Goal: Information Seeking & Learning: Compare options

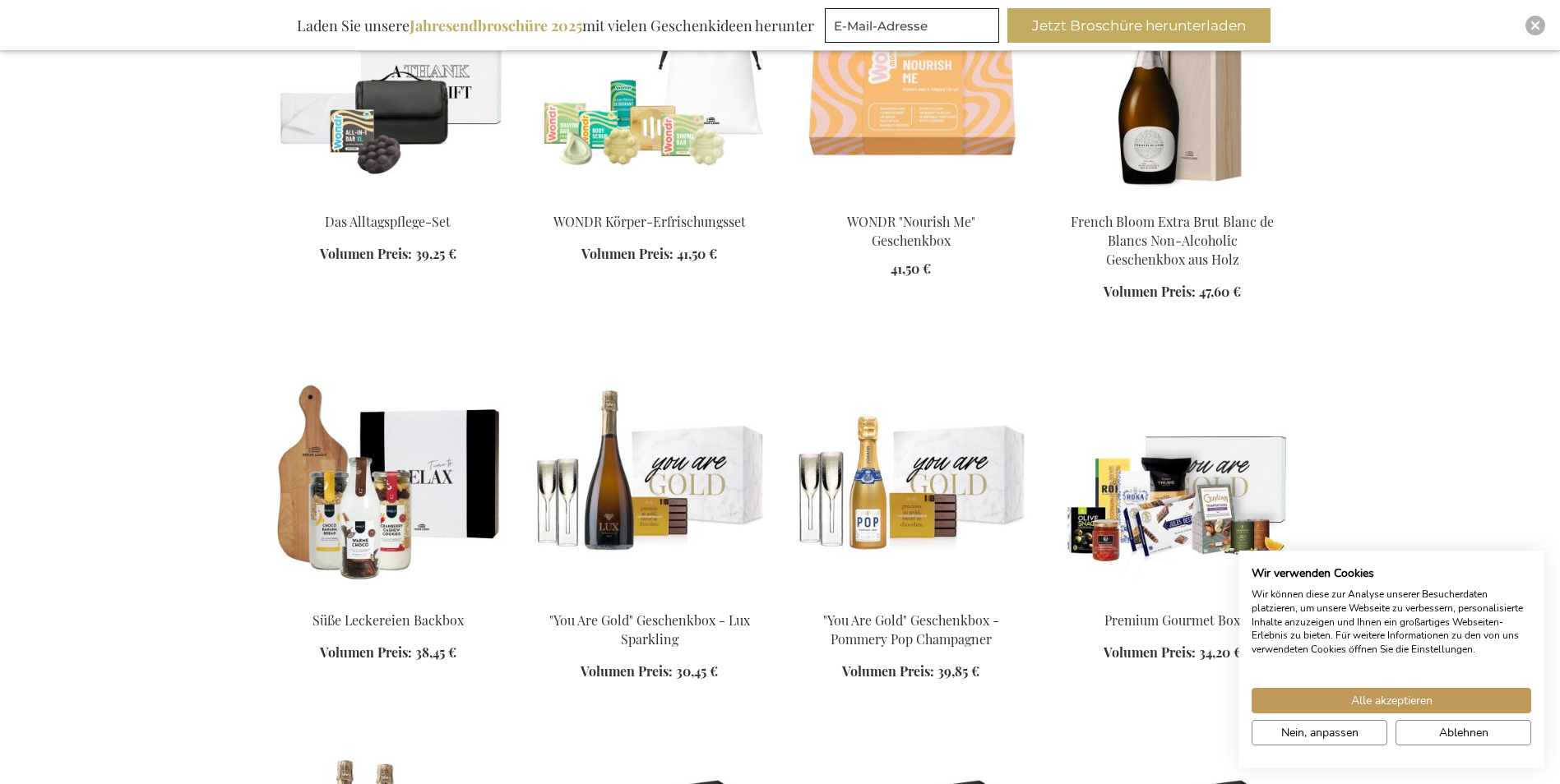
scroll to position [1151, 0]
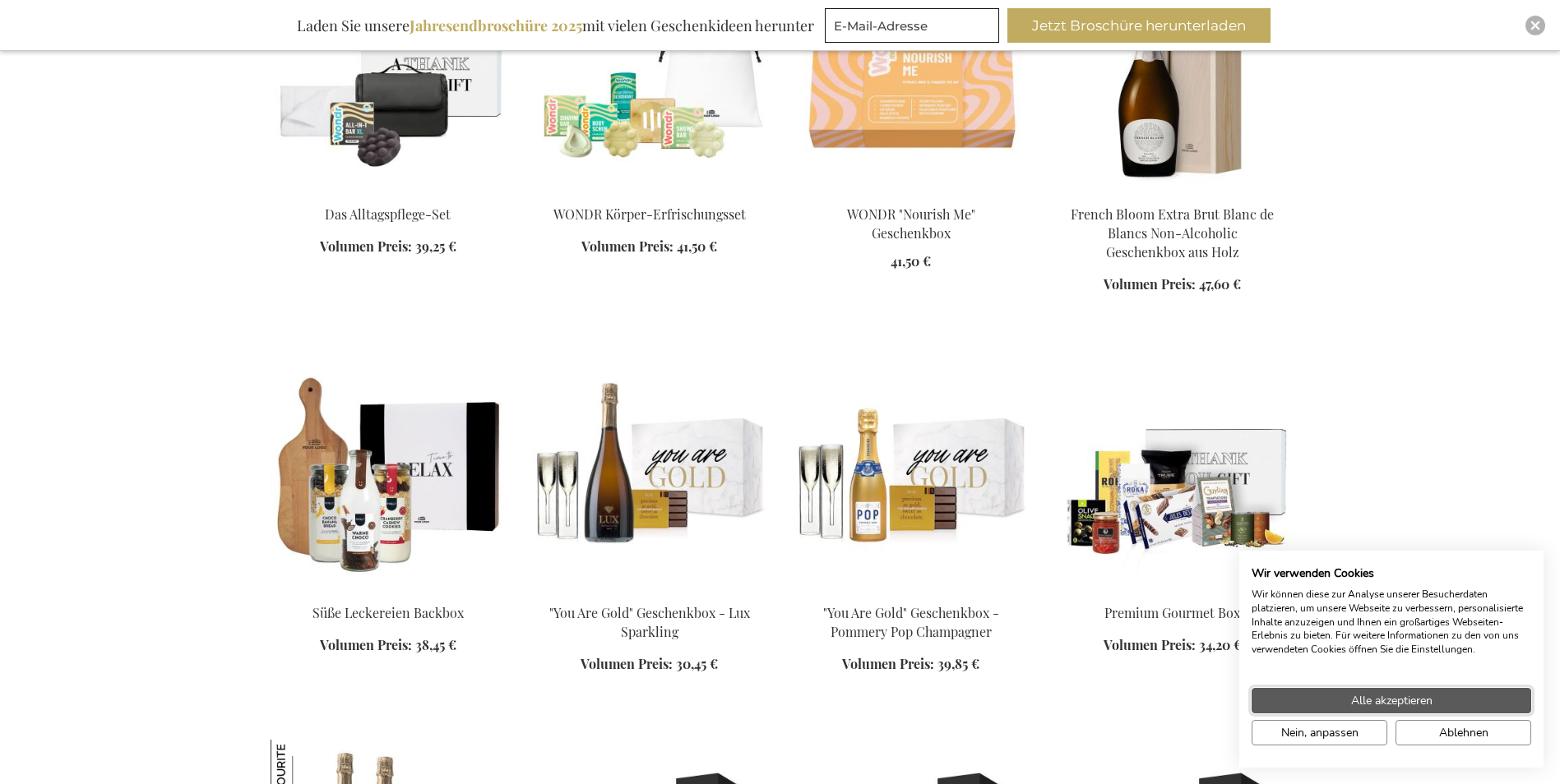
click at [1328, 700] on button "Alle akzeptieren" at bounding box center [1392, 701] width 280 height 25
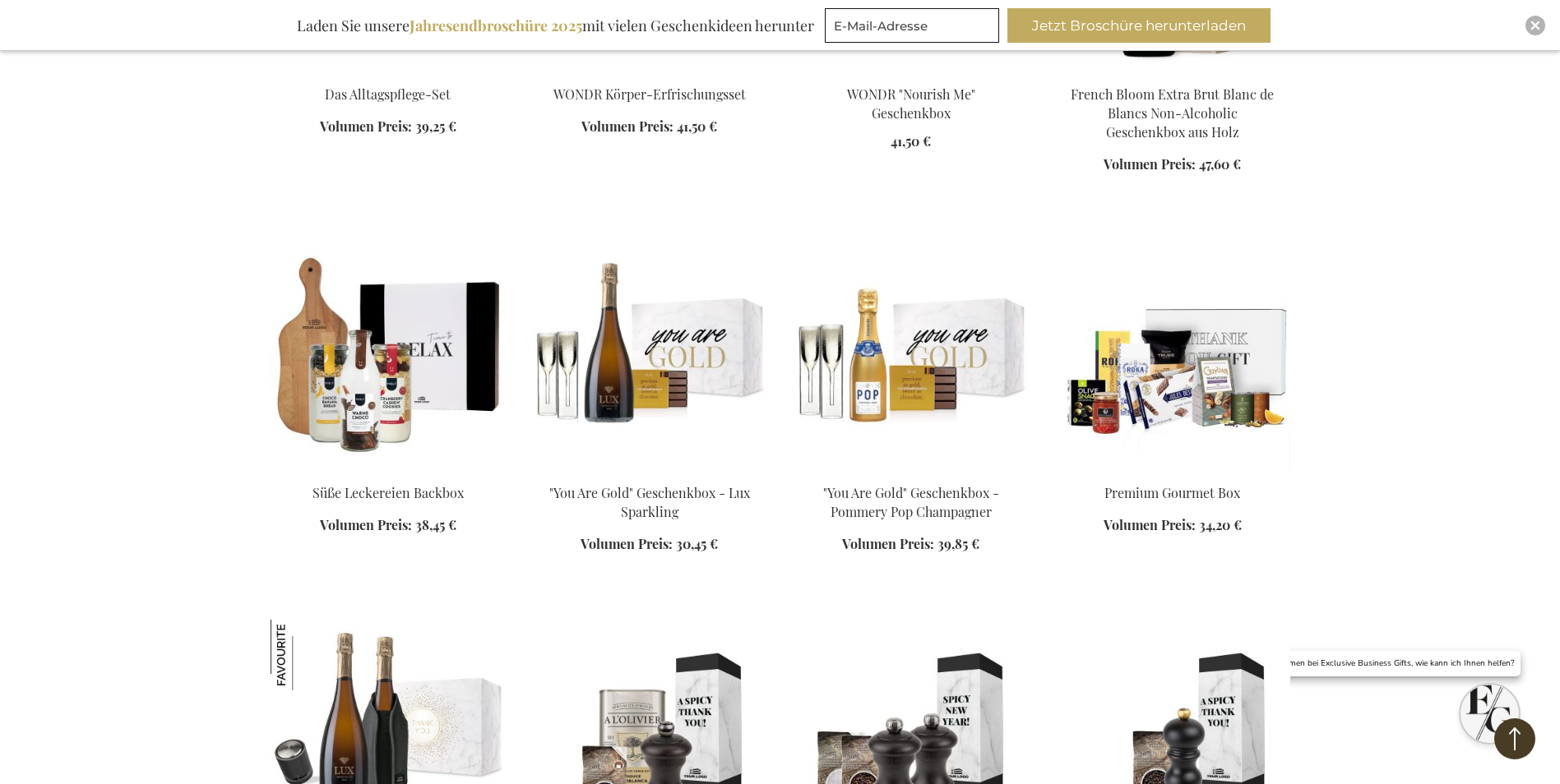
scroll to position [1562, 0]
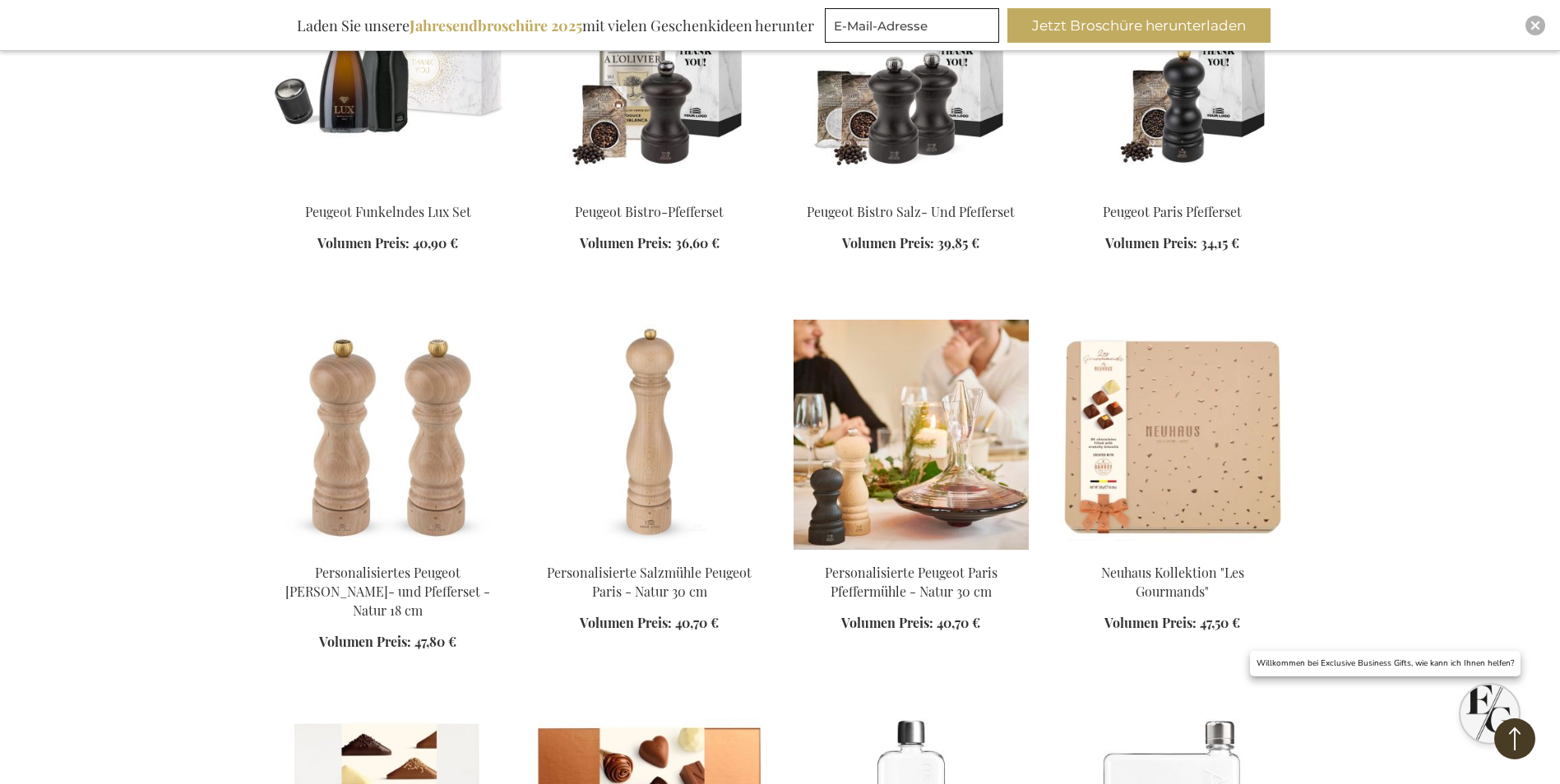
scroll to position [1973, 0]
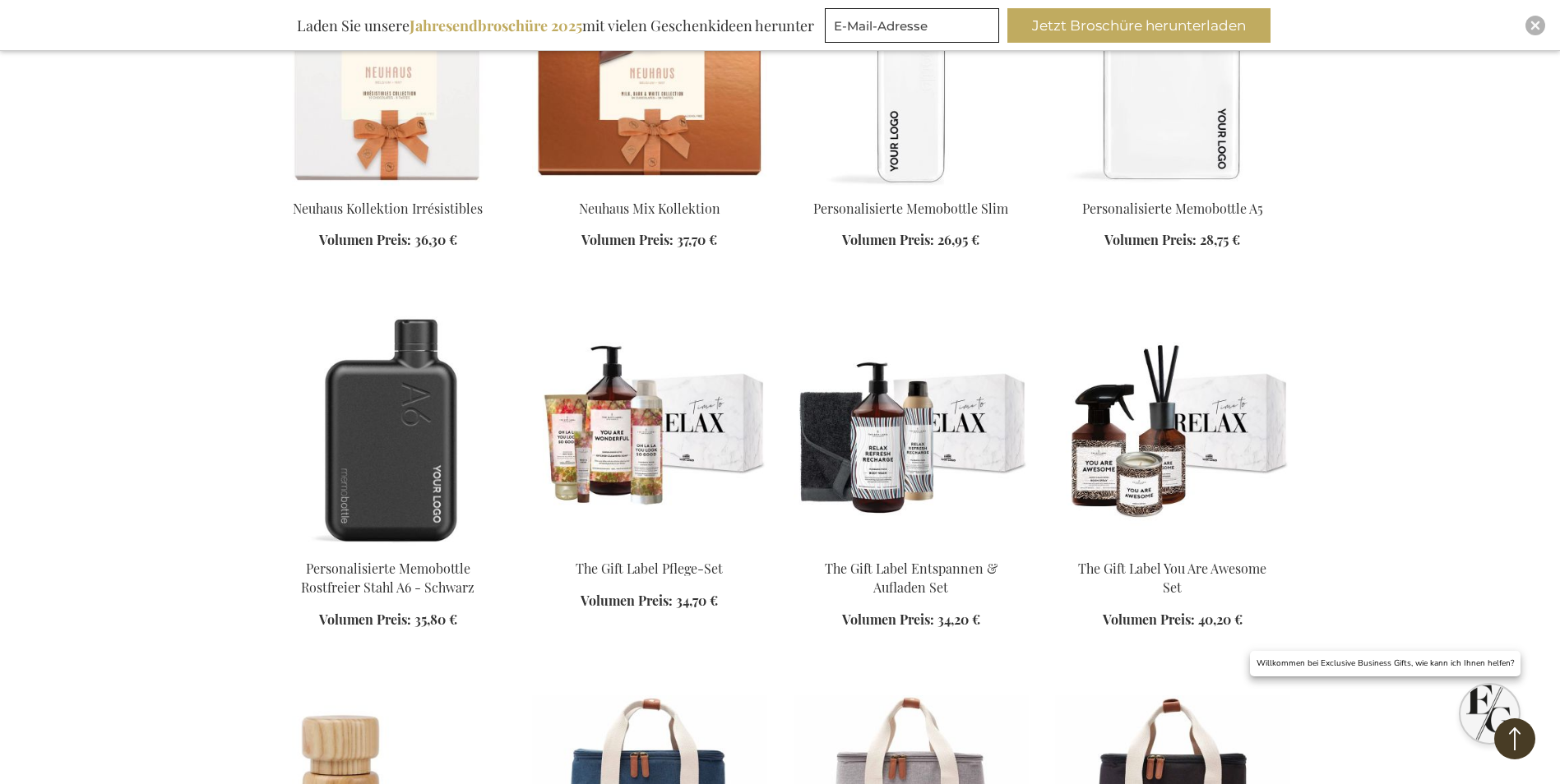
scroll to position [2713, 0]
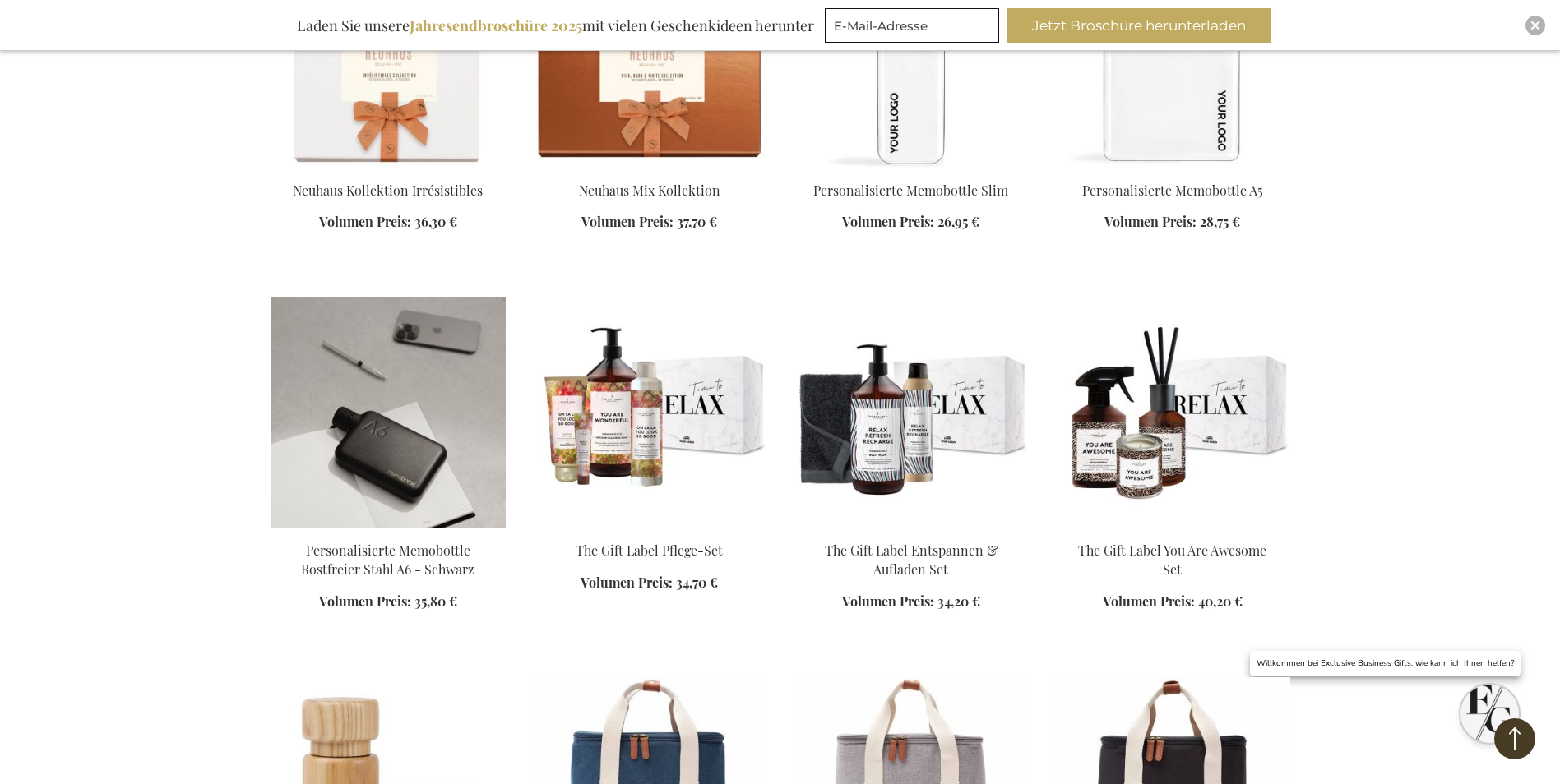
click at [387, 409] on img at bounding box center [387, 412] width 235 height 230
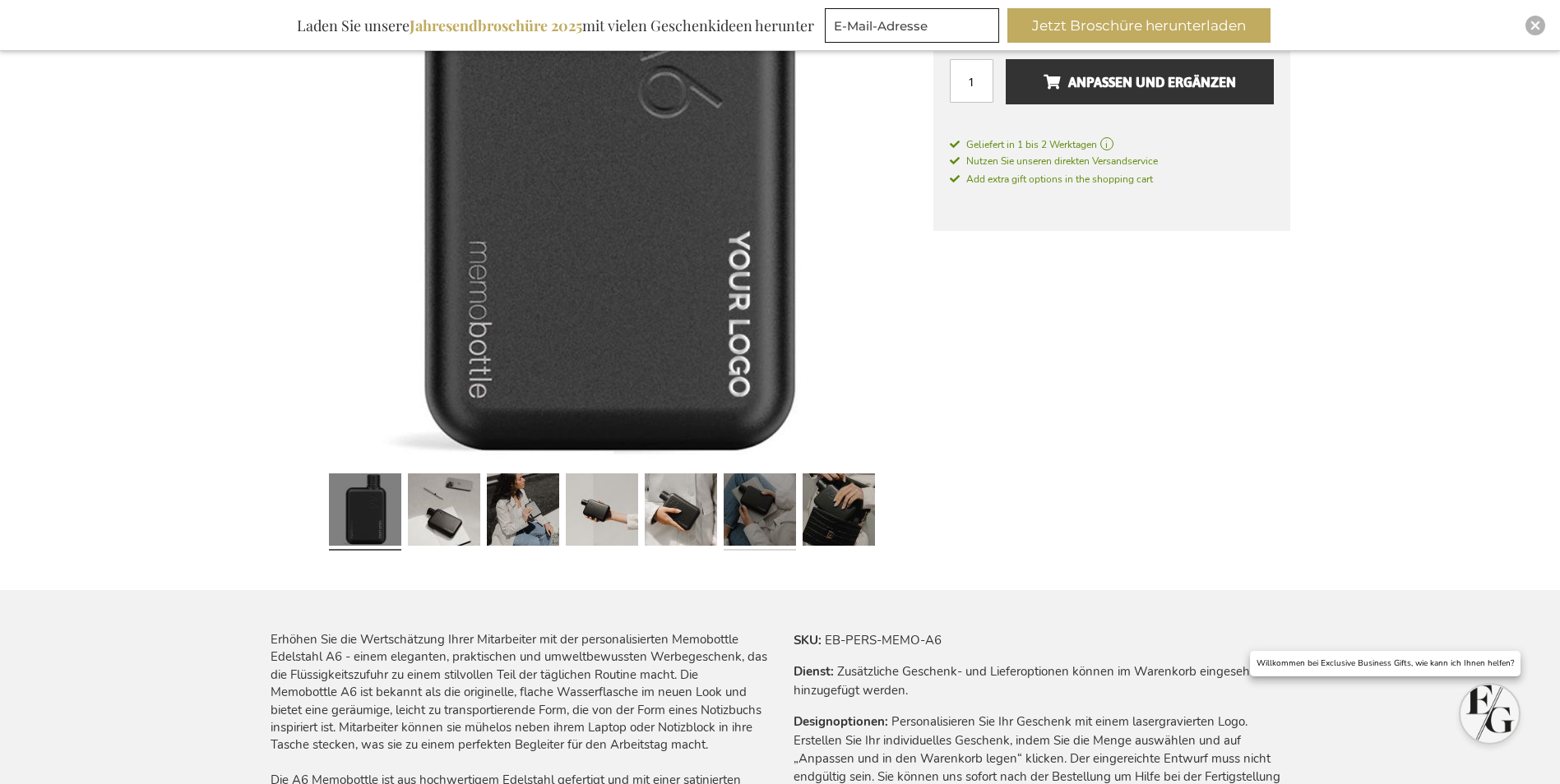
scroll to position [329, 0]
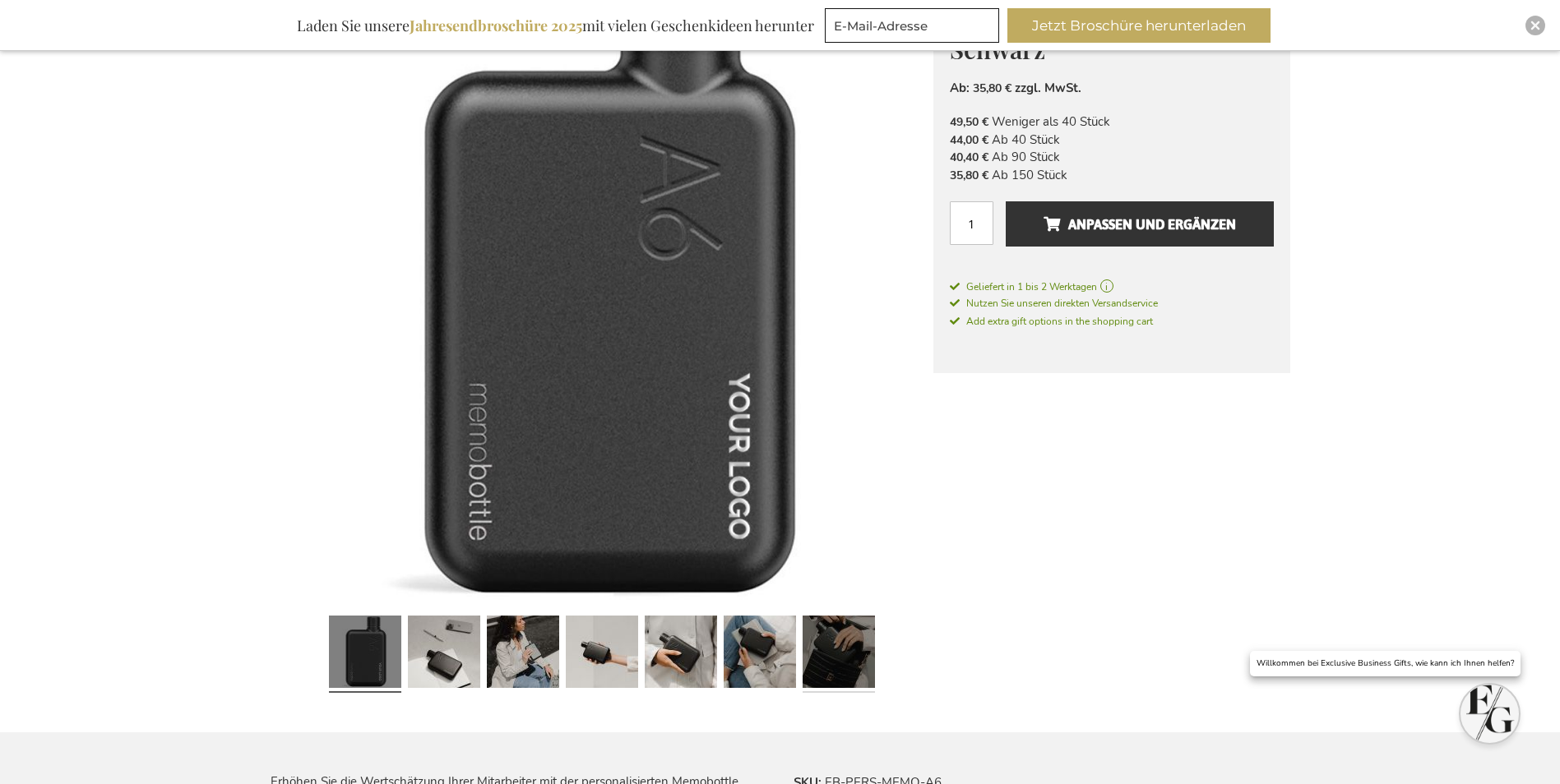
click at [819, 644] on link at bounding box center [839, 654] width 72 height 90
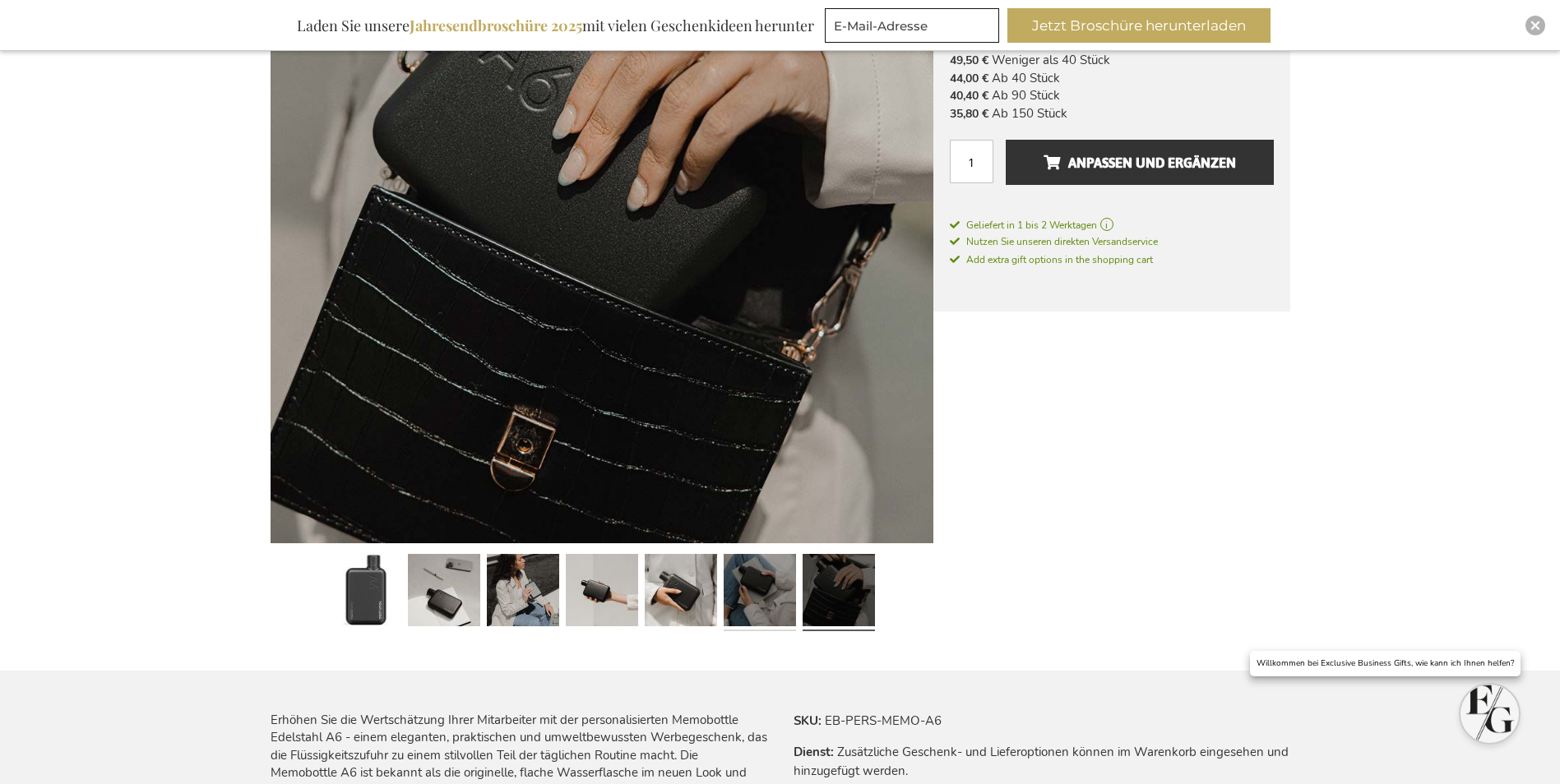
scroll to position [411, 0]
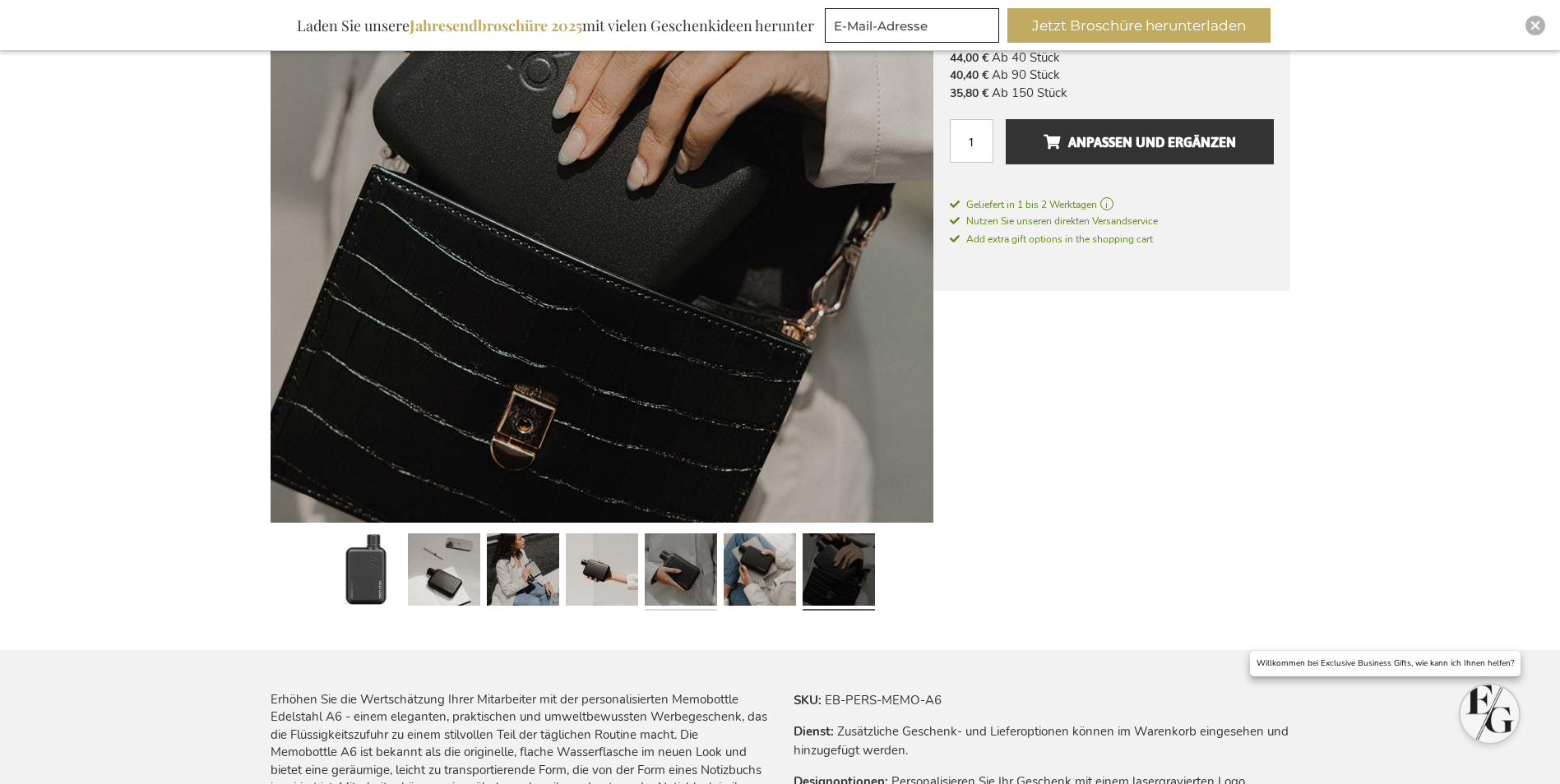
drag, startPoint x: 716, startPoint y: 585, endPoint x: 692, endPoint y: 572, distance: 27.3
click at [692, 572] on link at bounding box center [681, 572] width 72 height 90
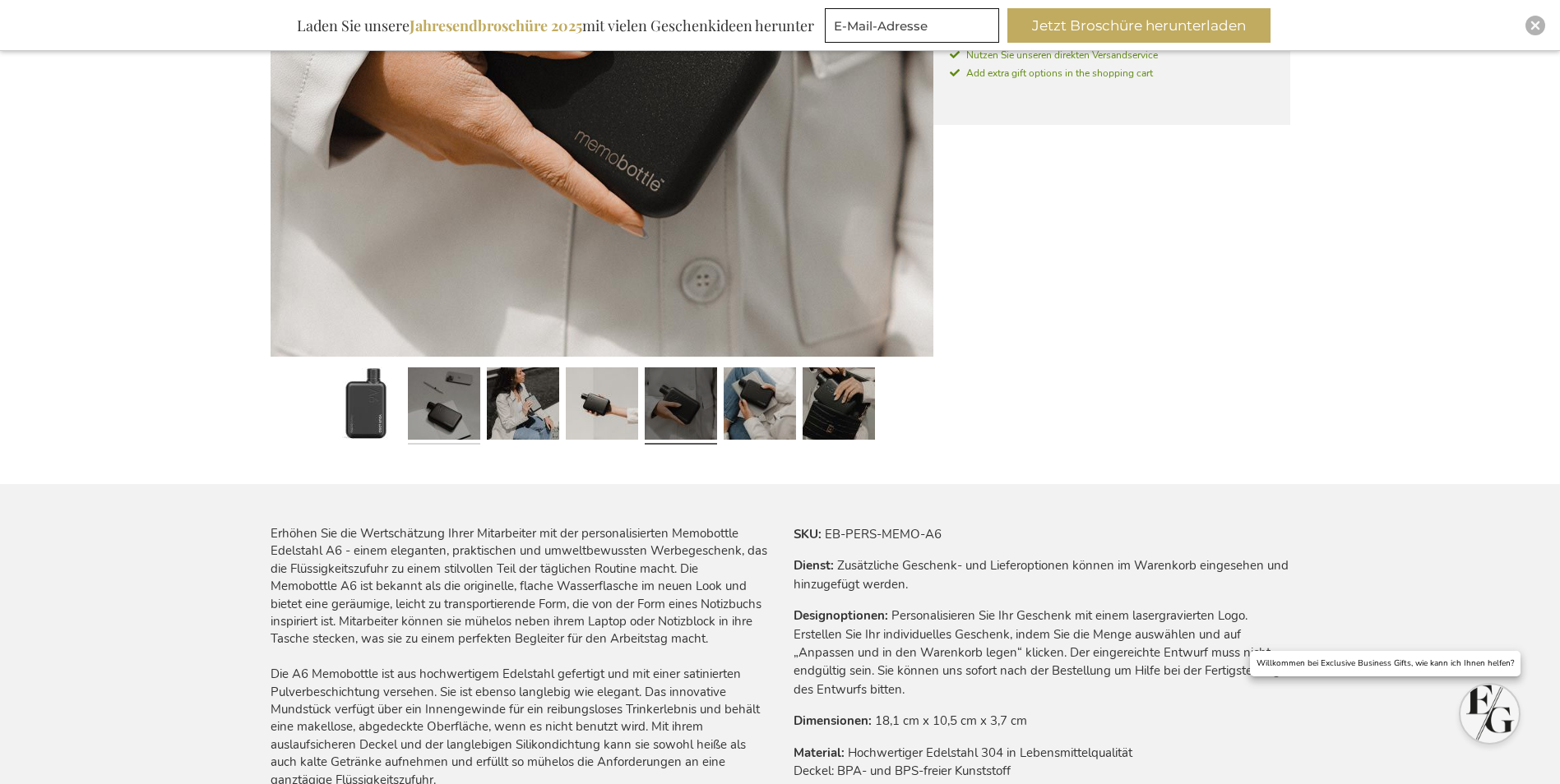
scroll to position [575, 0]
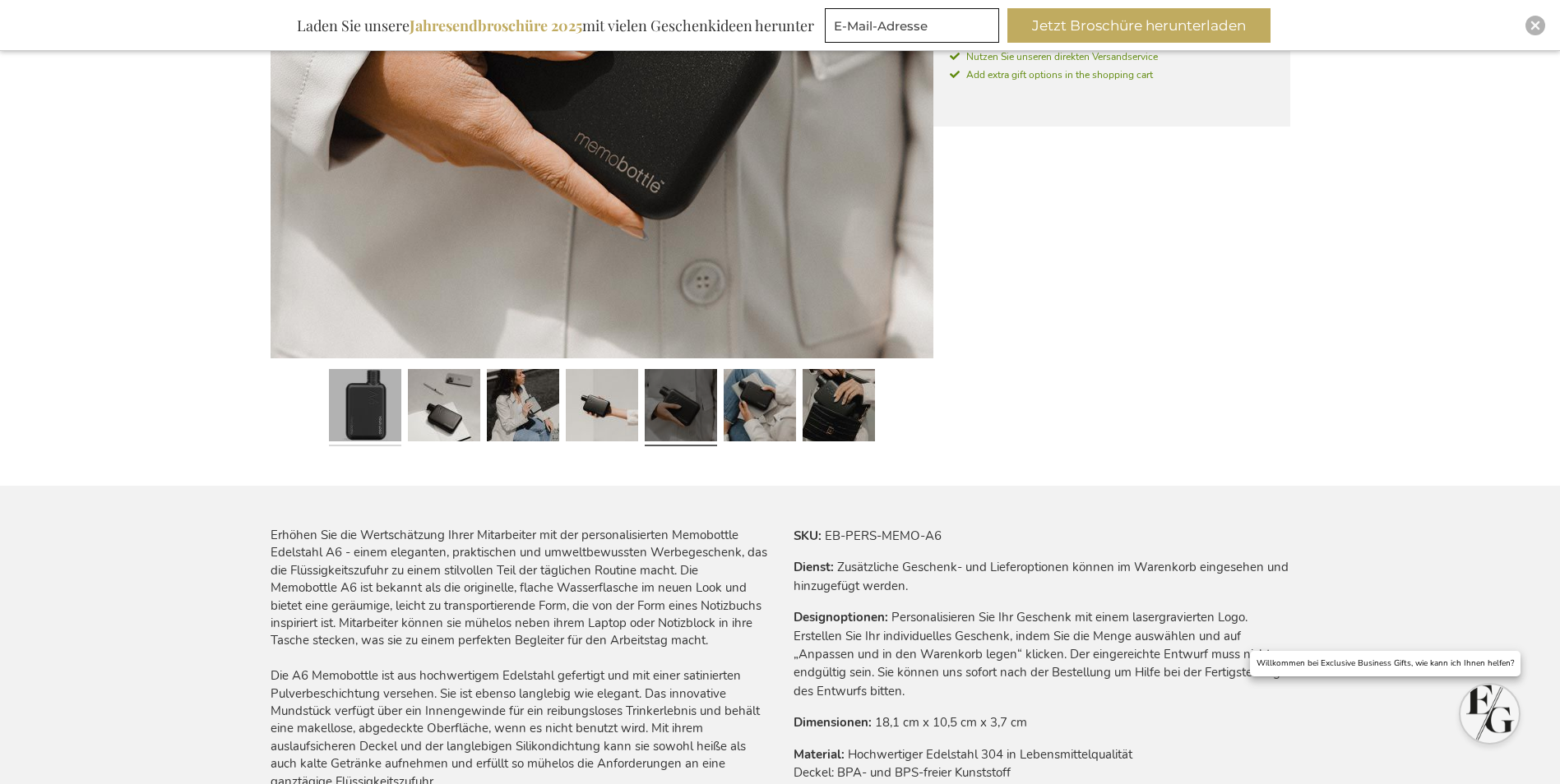
click at [371, 396] on link at bounding box center [366, 408] width 72 height 90
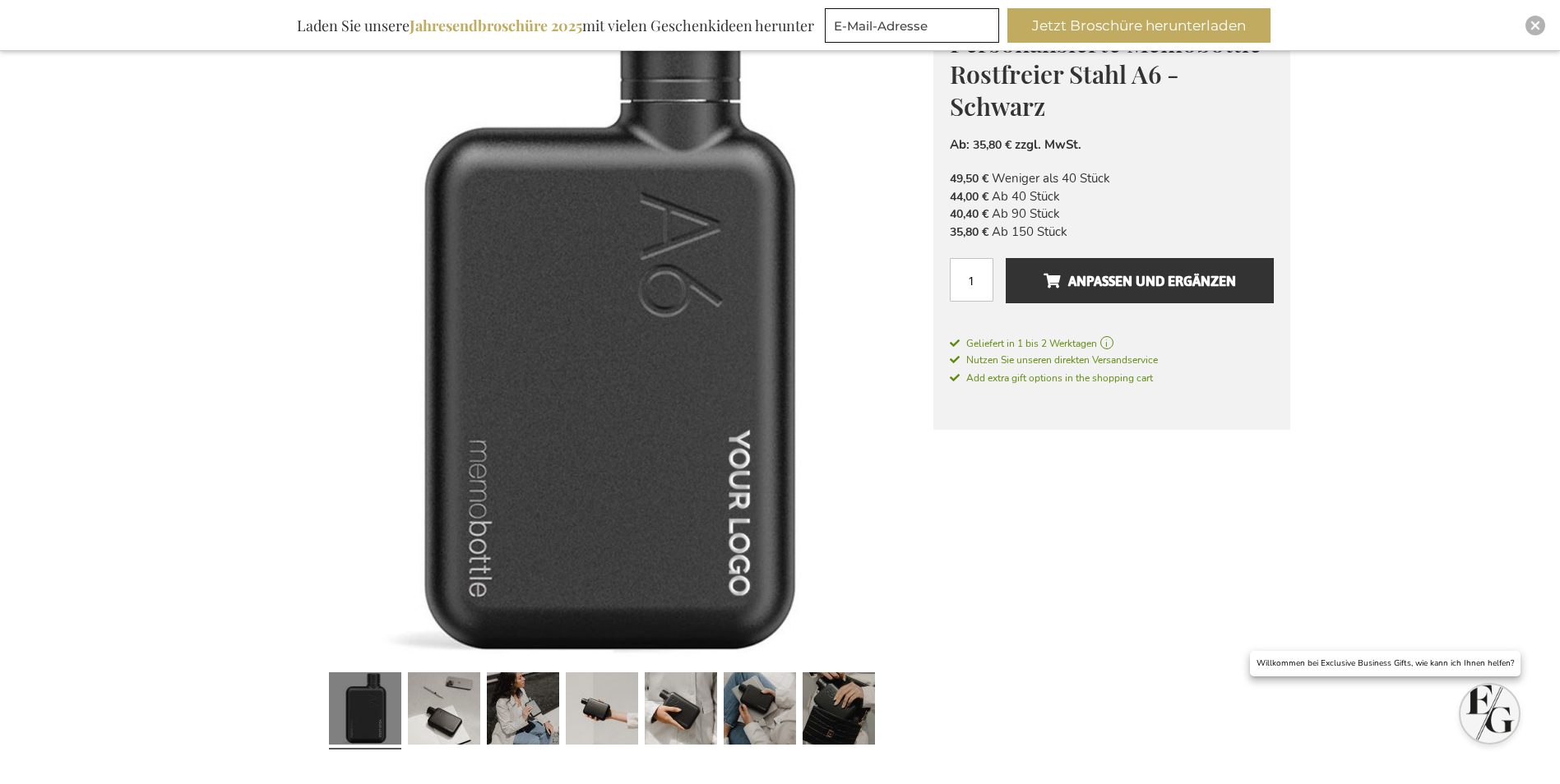
scroll to position [164, 0]
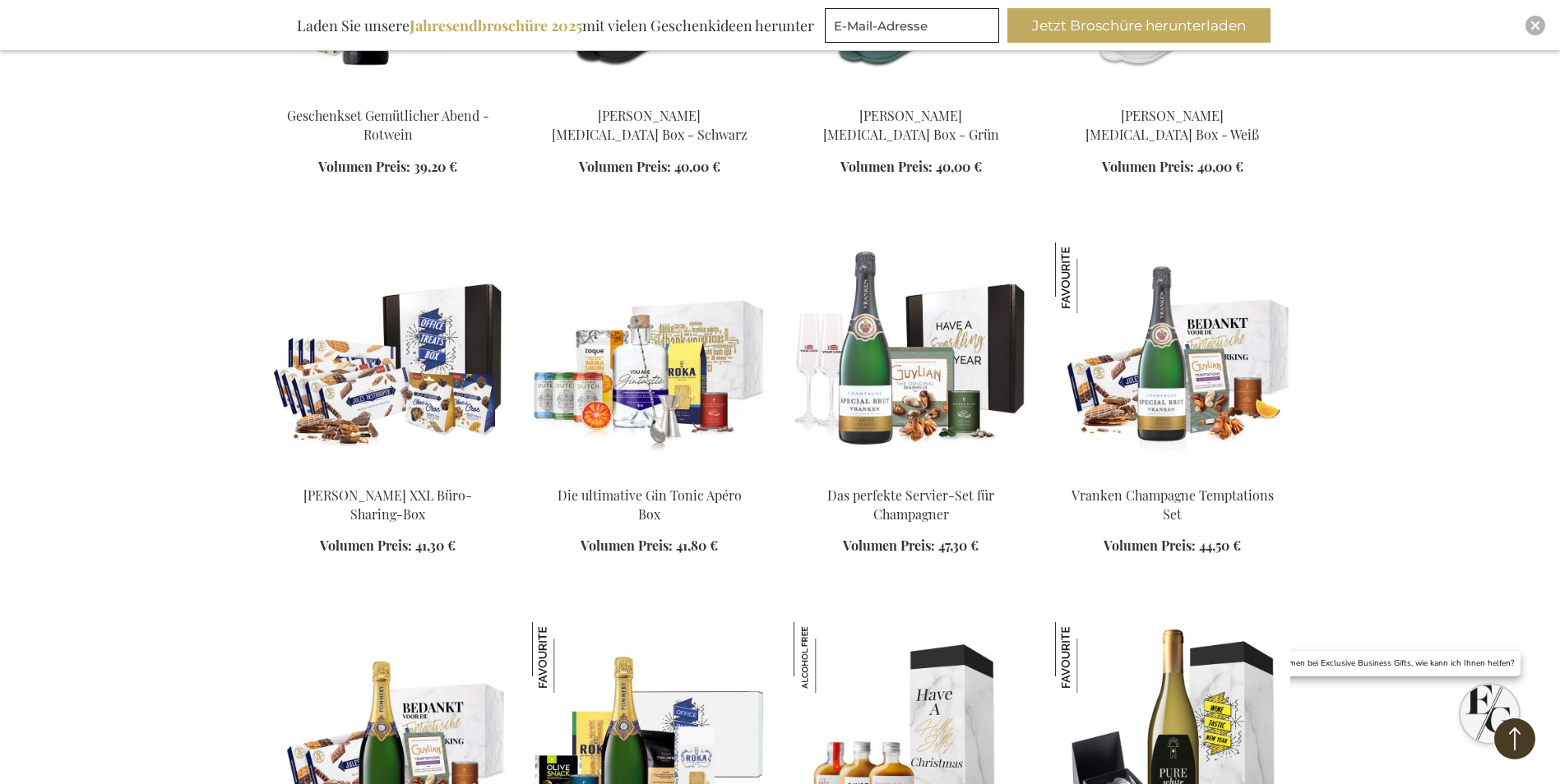
scroll to position [6387, 0]
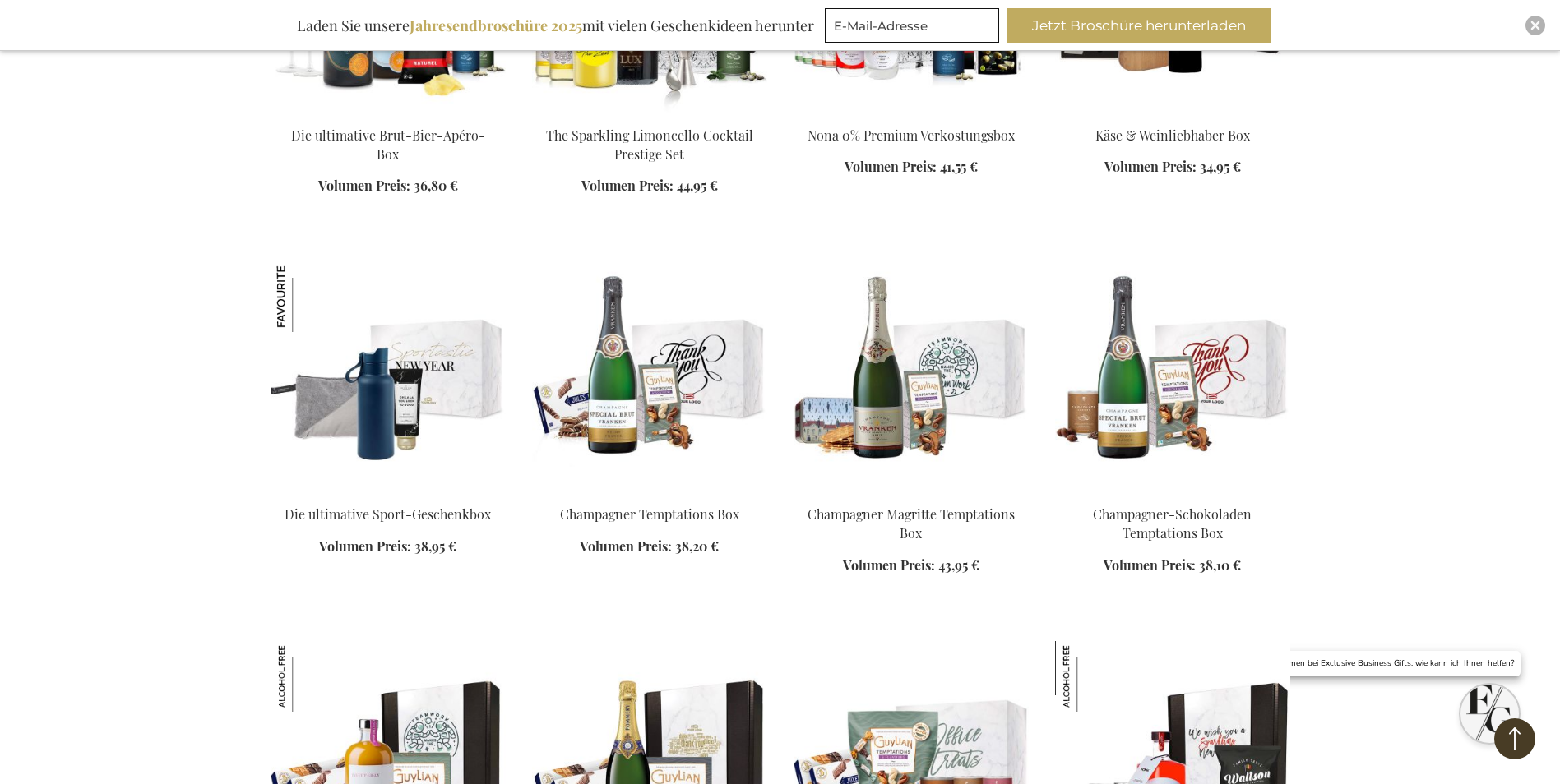
scroll to position [7620, 0]
